Goal: Task Accomplishment & Management: Use online tool/utility

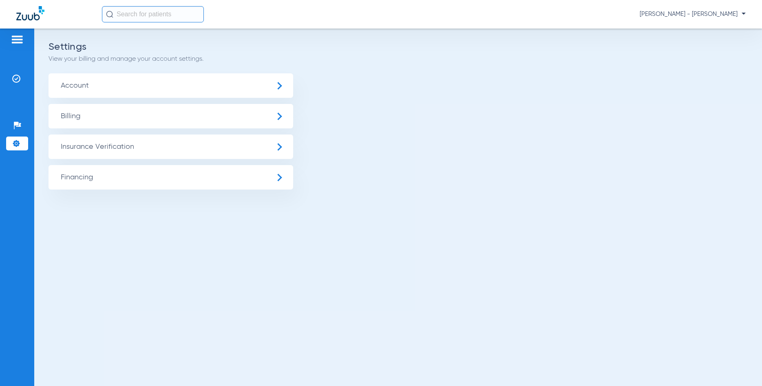
click at [17, 43] on img at bounding box center [17, 40] width 13 height 10
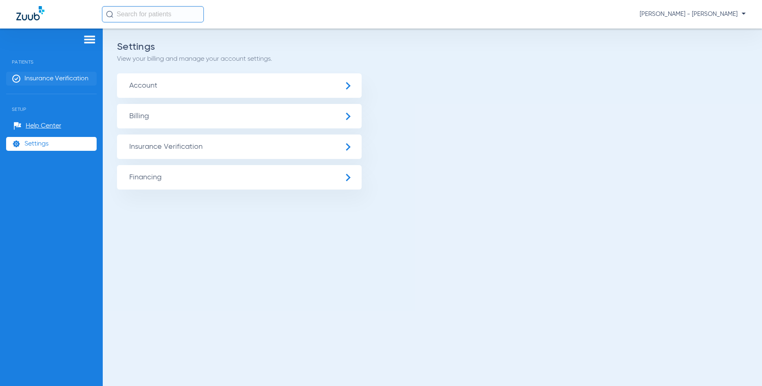
click at [33, 80] on span "Insurance Verification" at bounding box center [56, 79] width 64 height 8
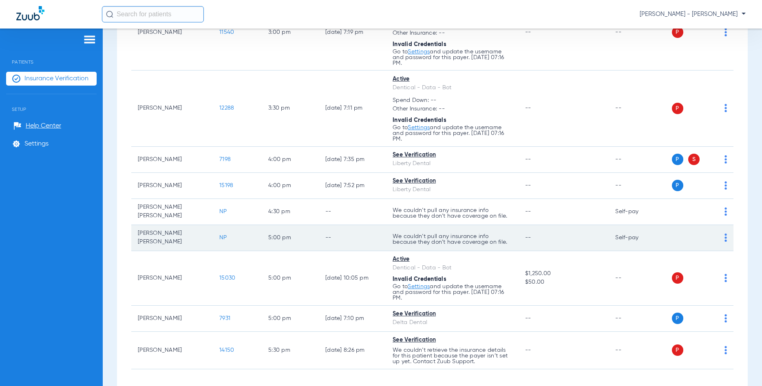
scroll to position [743, 0]
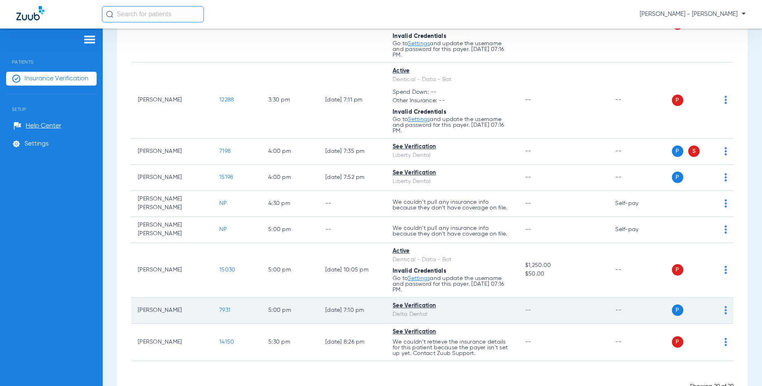
click at [726, 306] on img at bounding box center [725, 310] width 2 height 8
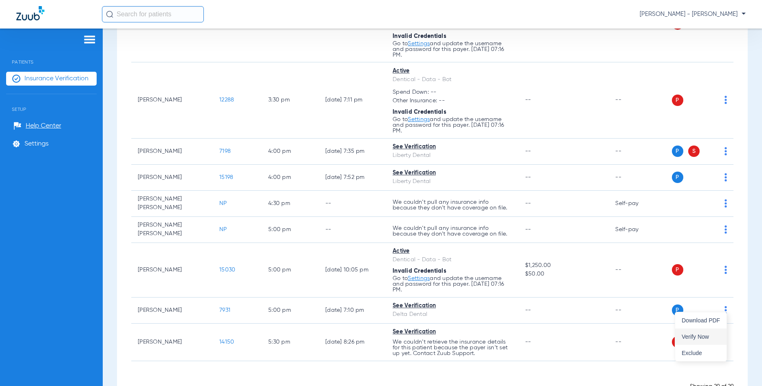
click at [707, 334] on span "Verify Now" at bounding box center [700, 337] width 38 height 6
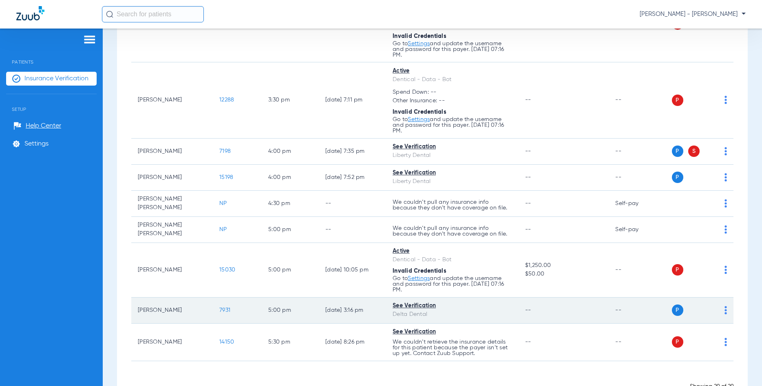
click at [226, 307] on span "7931" at bounding box center [224, 310] width 11 height 6
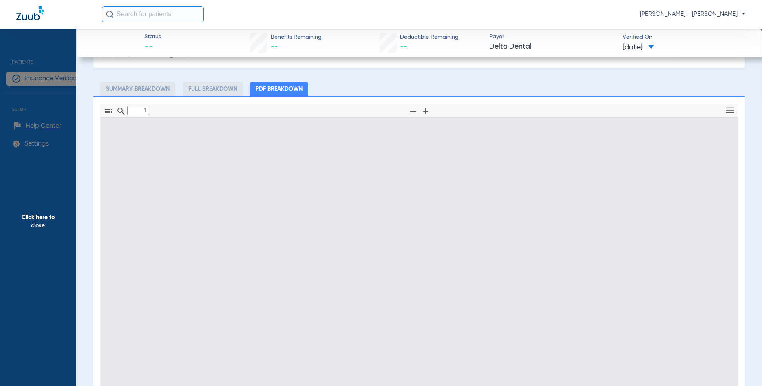
type input "0"
select select "page-width"
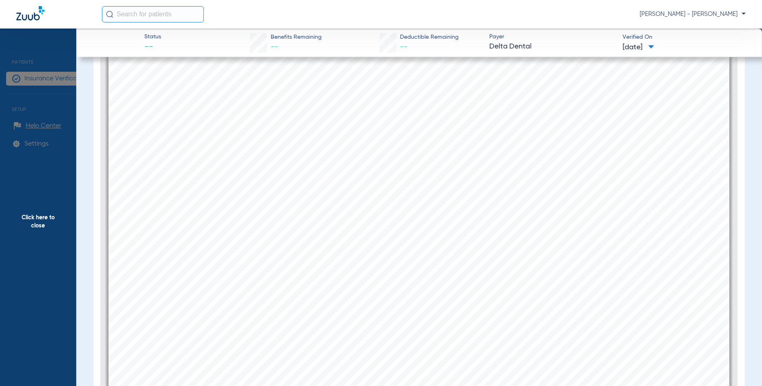
scroll to position [2054, 0]
click at [577, 108] on div "Remaining annual maximums Individual Family Individual Family Individual Family…" at bounding box center [418, 186] width 621 height 877
type input "1"
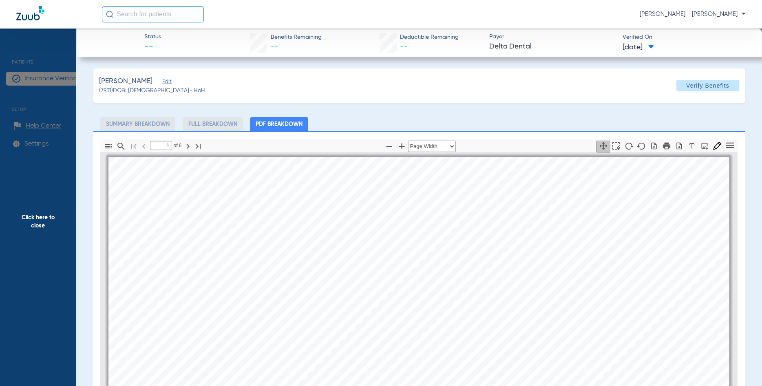
click at [20, 213] on span "Click here to close" at bounding box center [38, 222] width 76 height 386
